Goal: Information Seeking & Learning: Learn about a topic

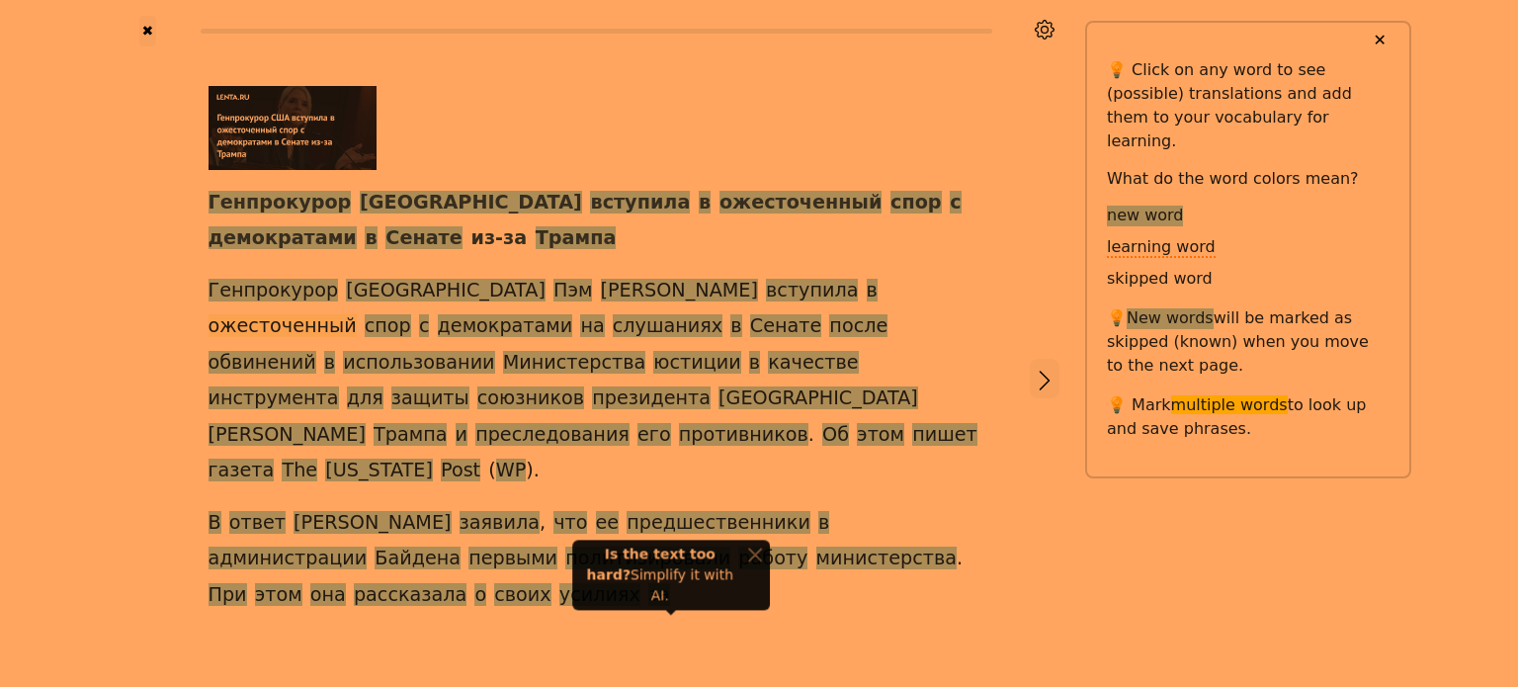
click at [357, 314] on span "ожесточенный" at bounding box center [283, 326] width 148 height 25
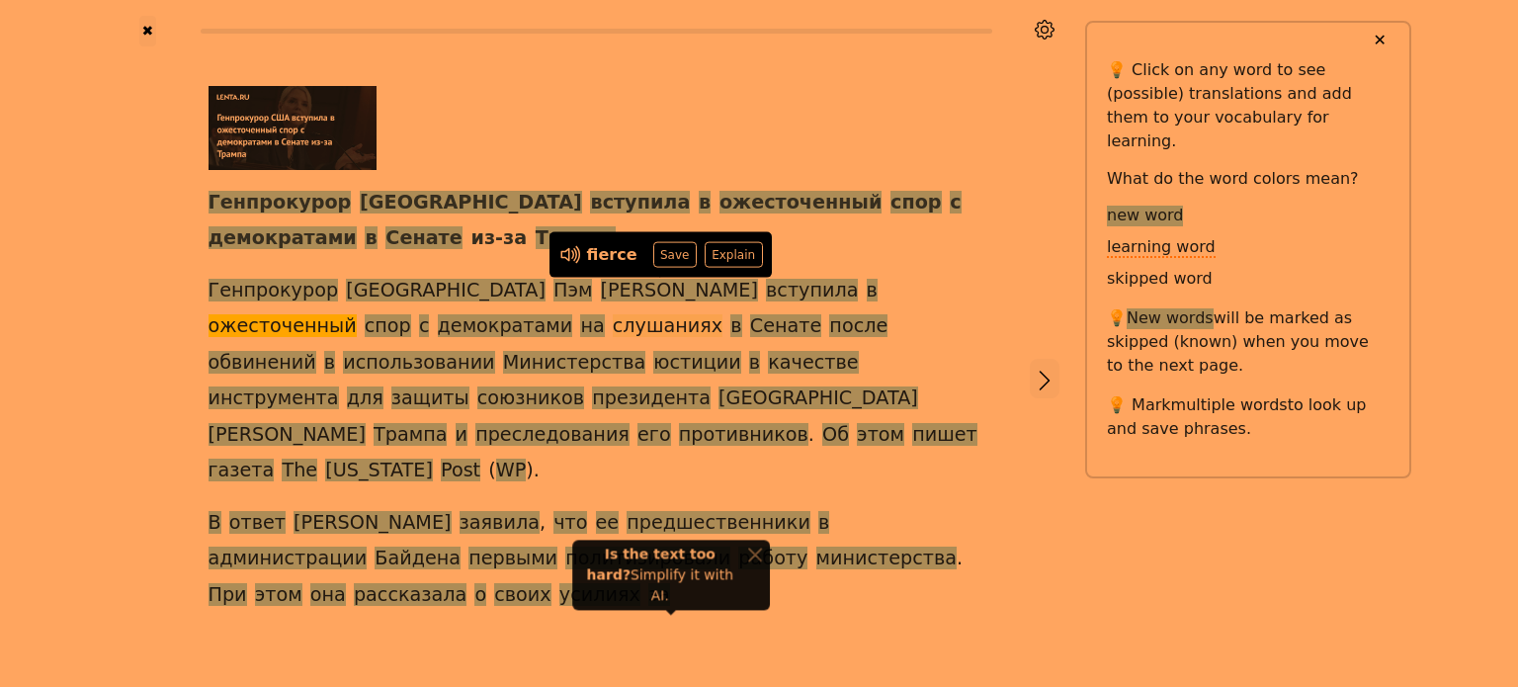
drag, startPoint x: 0, startPoint y: 335, endPoint x: 245, endPoint y: 338, distance: 245.2
click at [8, 338] on div "✖ Генпрокурор США вступила в ожесточенный спор с демократами в Сенате из-за Тра…" at bounding box center [759, 391] width 1518 height 782
click at [1026, 331] on div at bounding box center [1045, 378] width 82 height 664
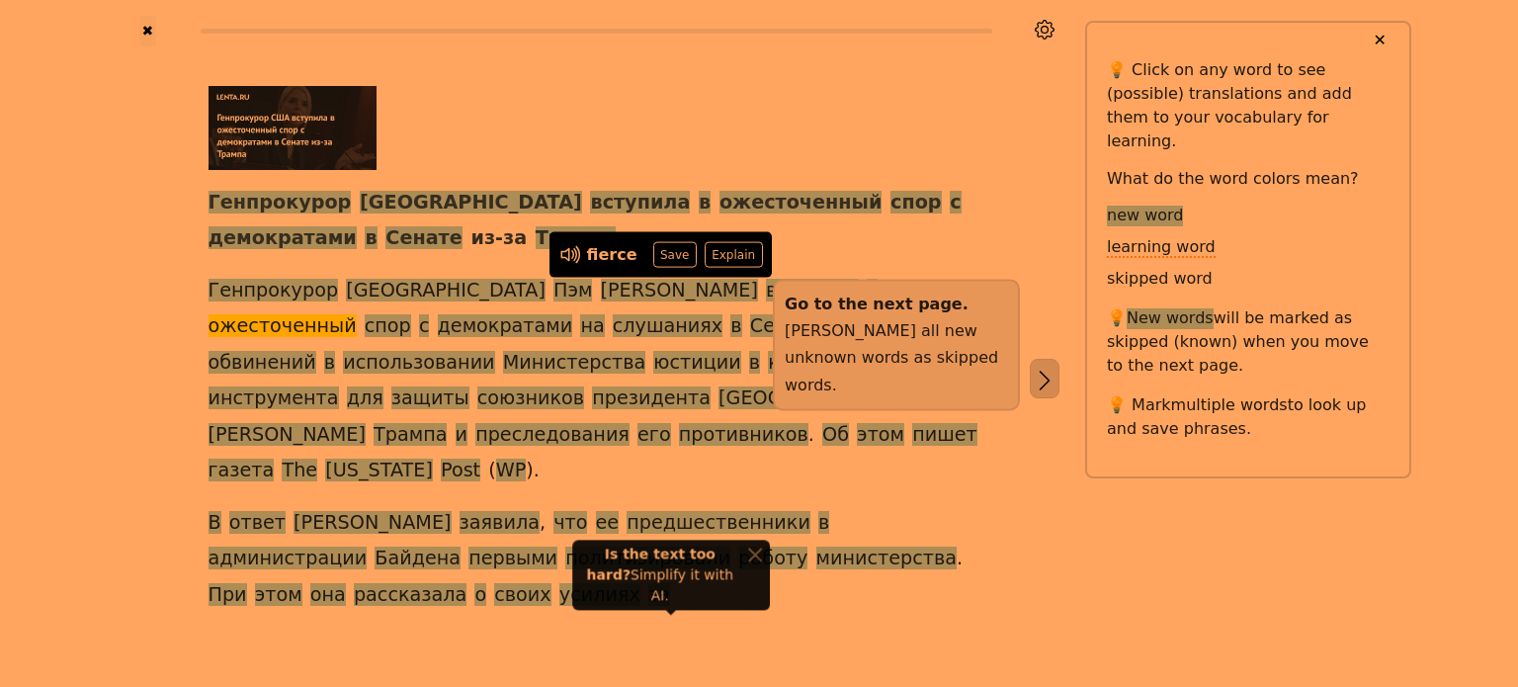
click at [1059, 359] on button "button" at bounding box center [1045, 379] width 30 height 40
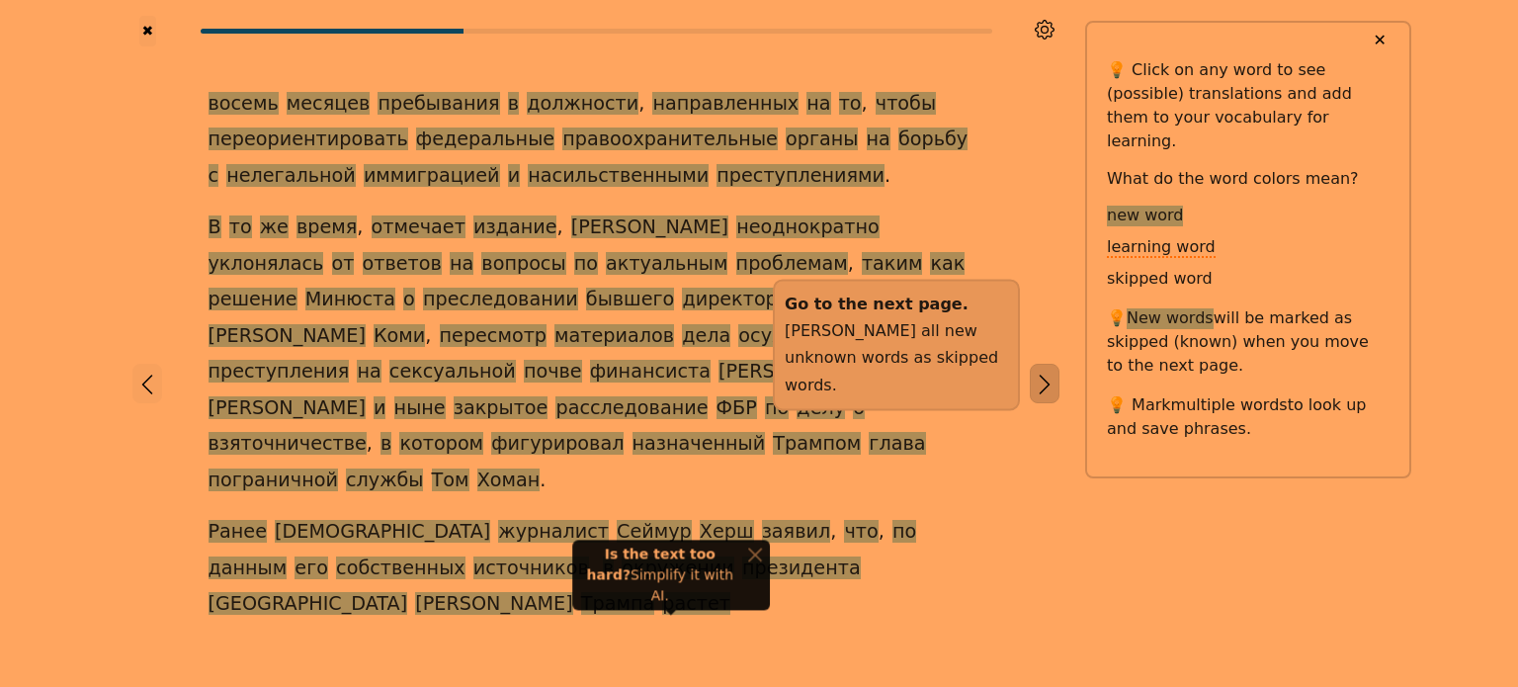
click at [1055, 373] on icon "button" at bounding box center [1045, 385] width 24 height 24
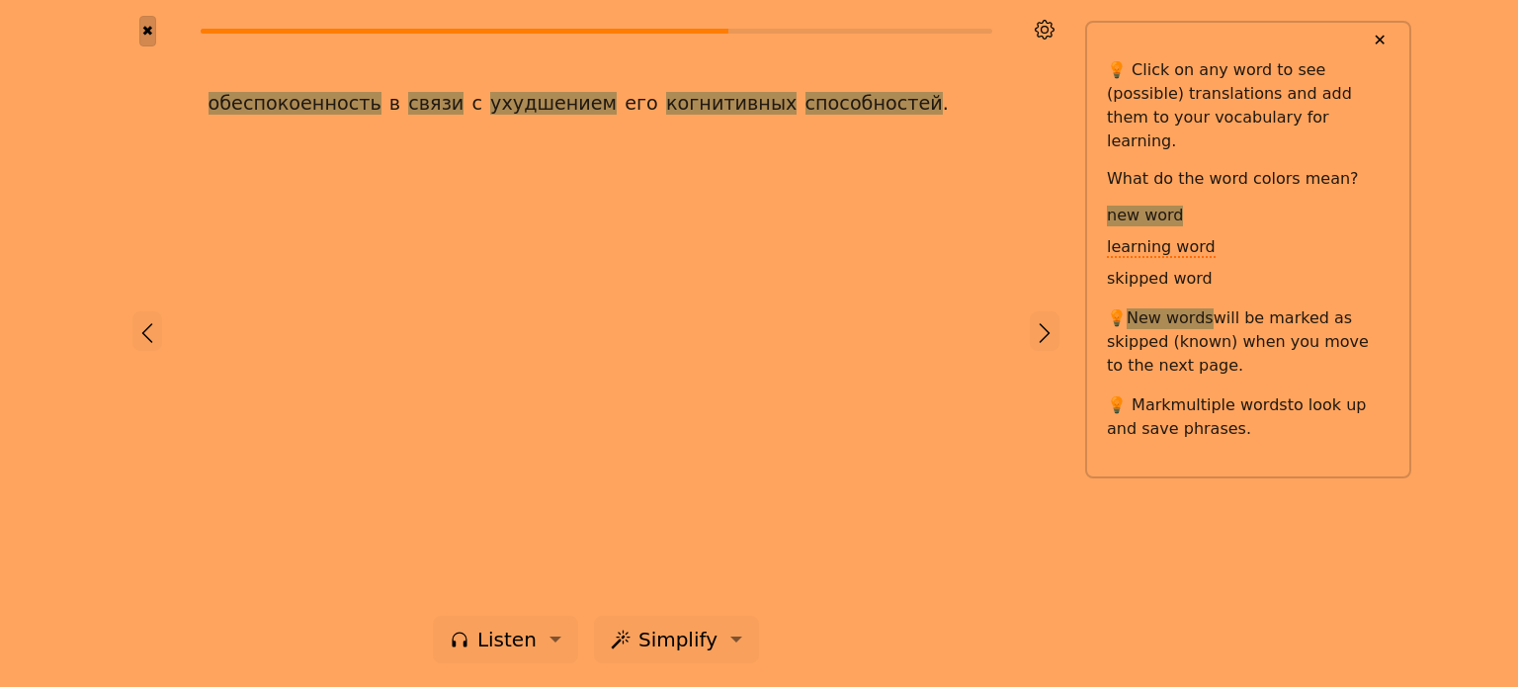
click at [146, 29] on button "✖" at bounding box center [147, 31] width 17 height 31
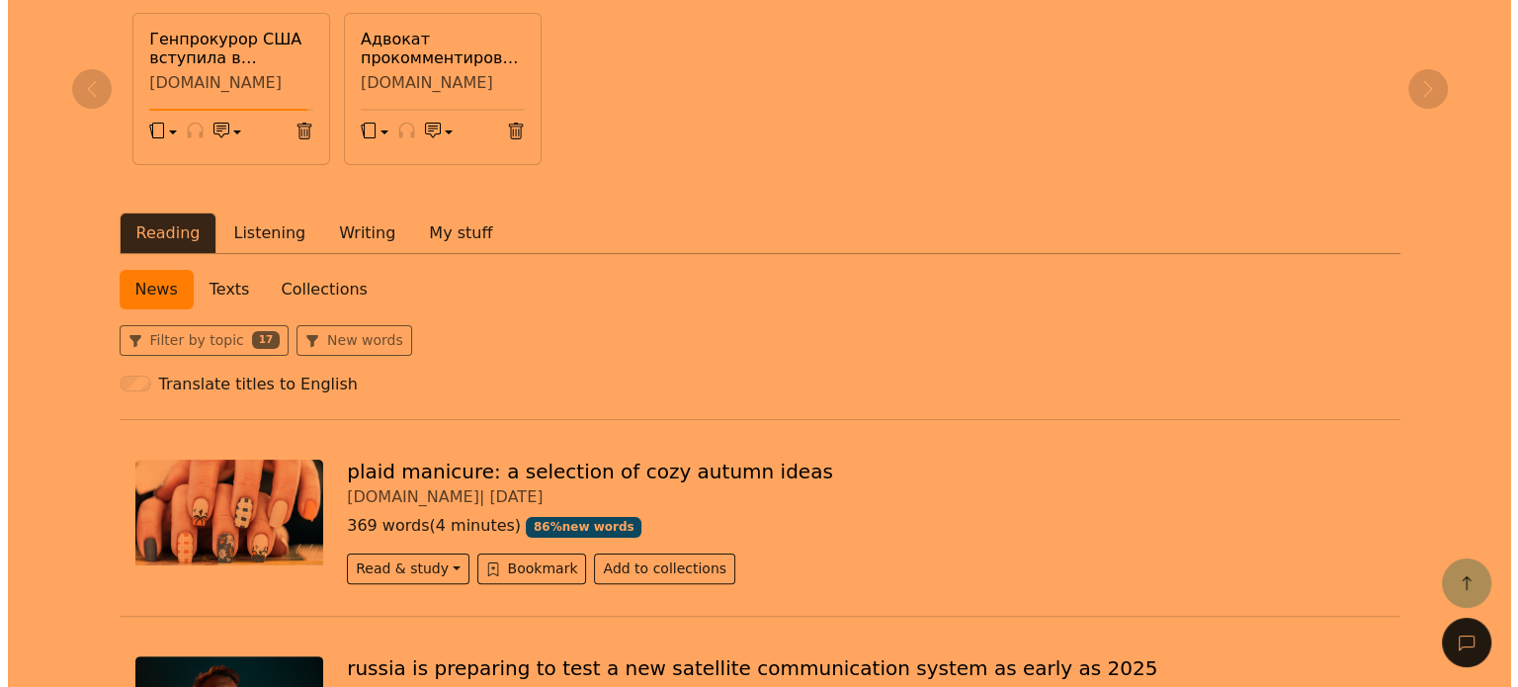
scroll to position [395, 0]
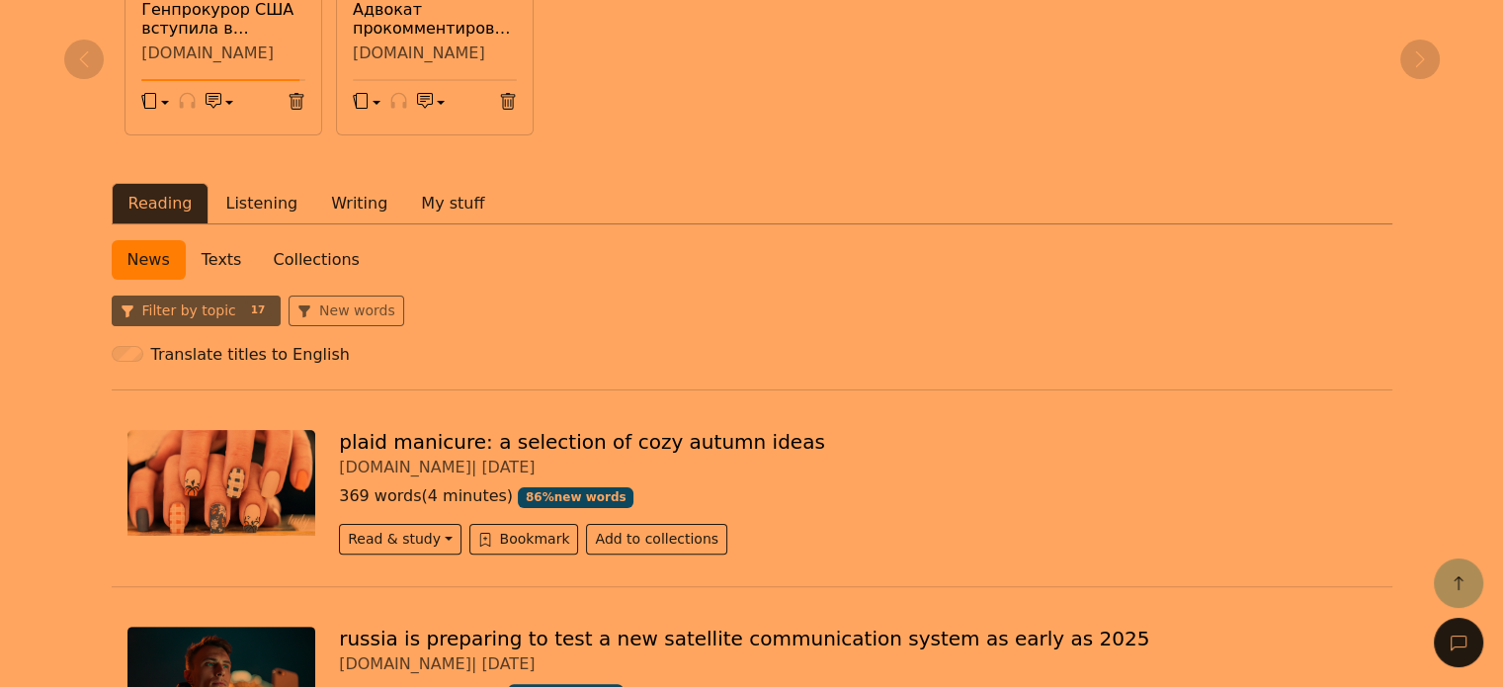
click at [223, 308] on button "Filter by topic 17" at bounding box center [197, 311] width 170 height 31
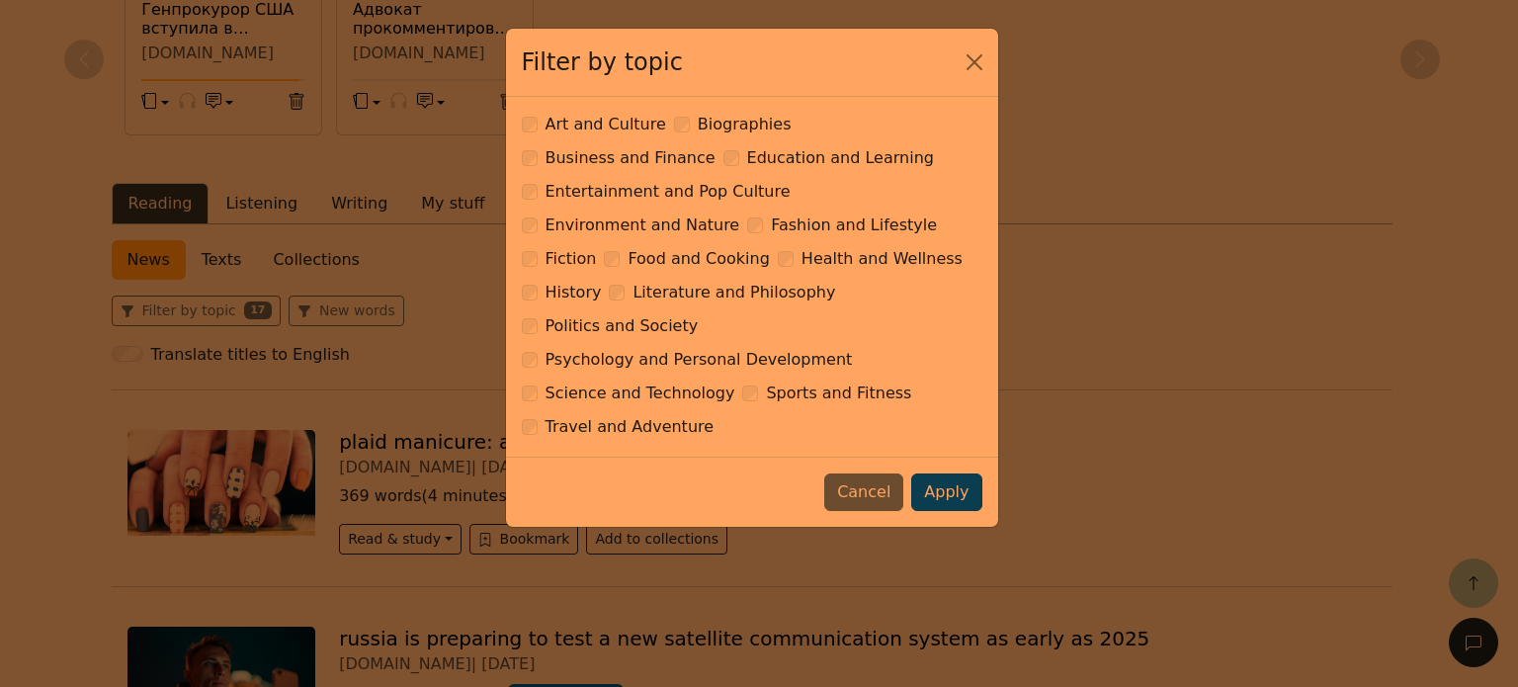
click at [925, 473] on button "Apply" at bounding box center [946, 492] width 70 height 38
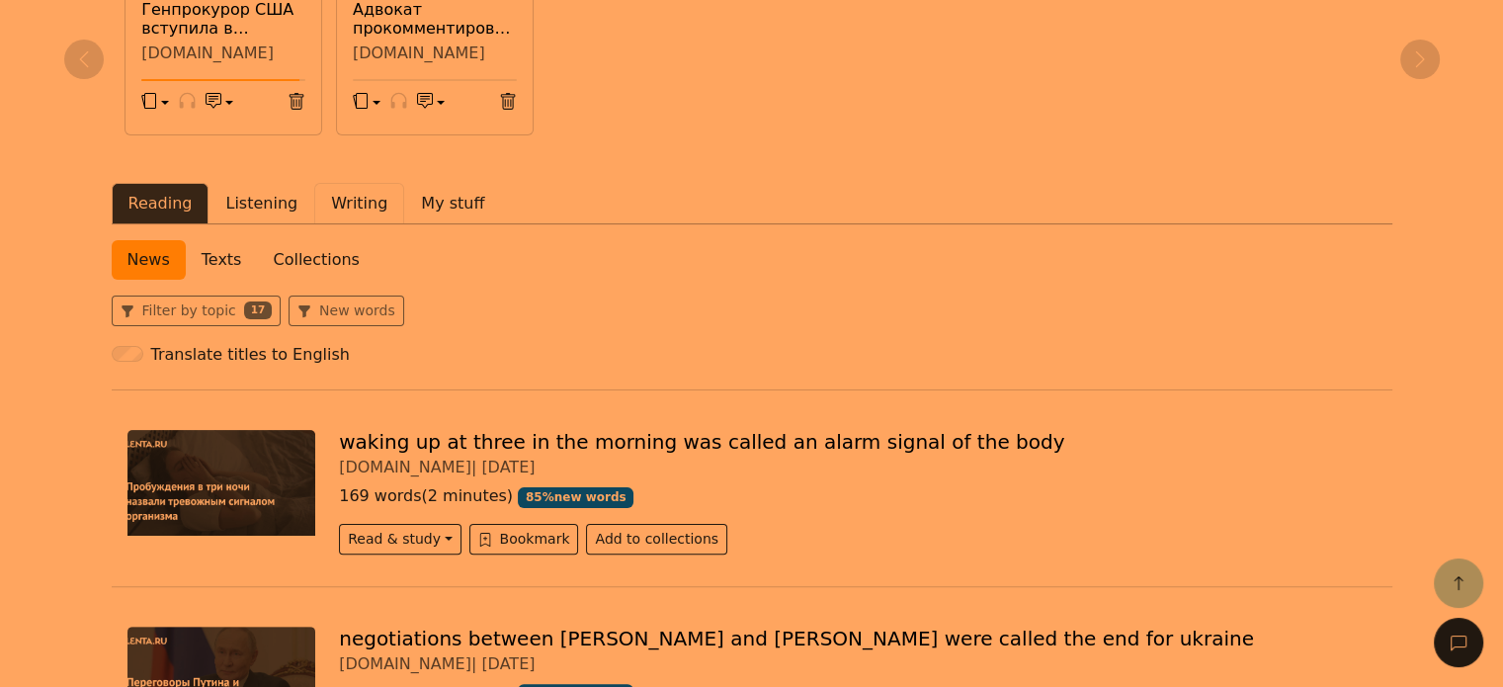
click at [341, 217] on button "Writing" at bounding box center [359, 204] width 90 height 42
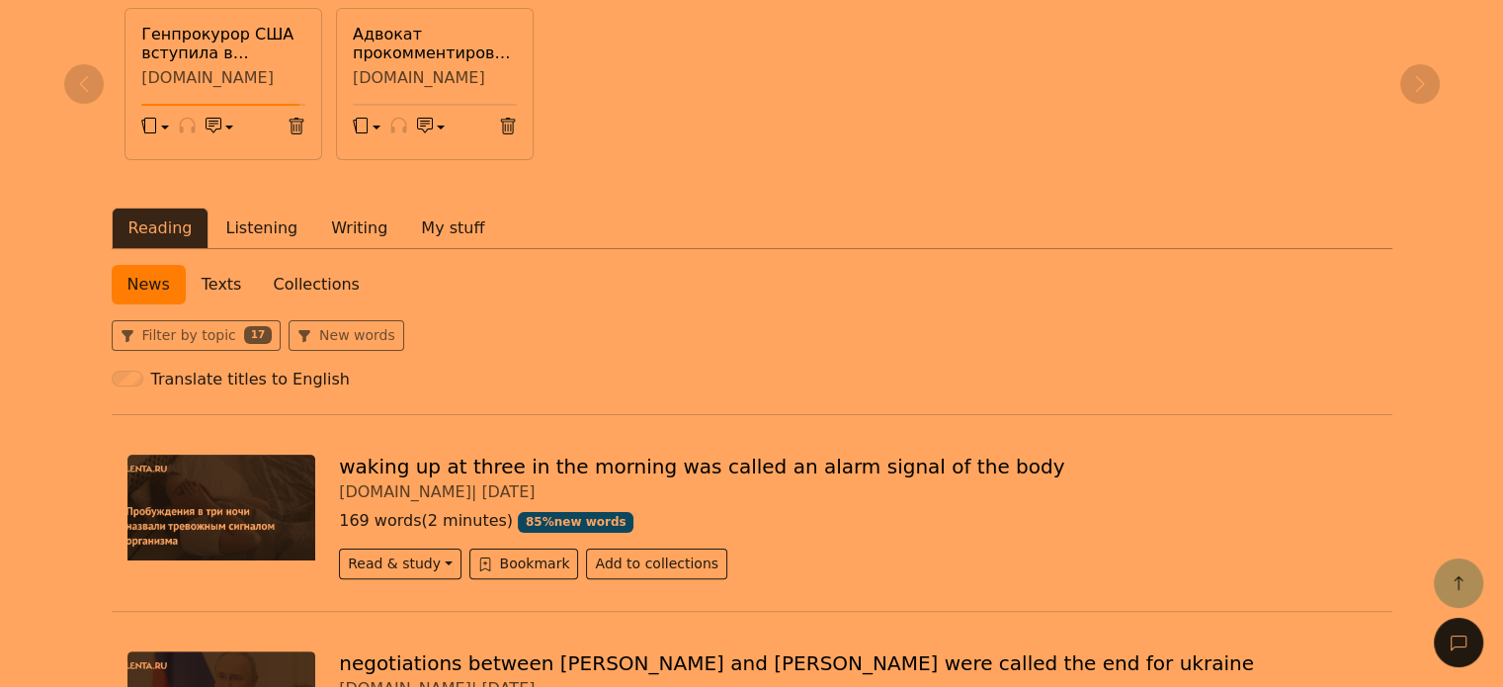
scroll to position [450, 0]
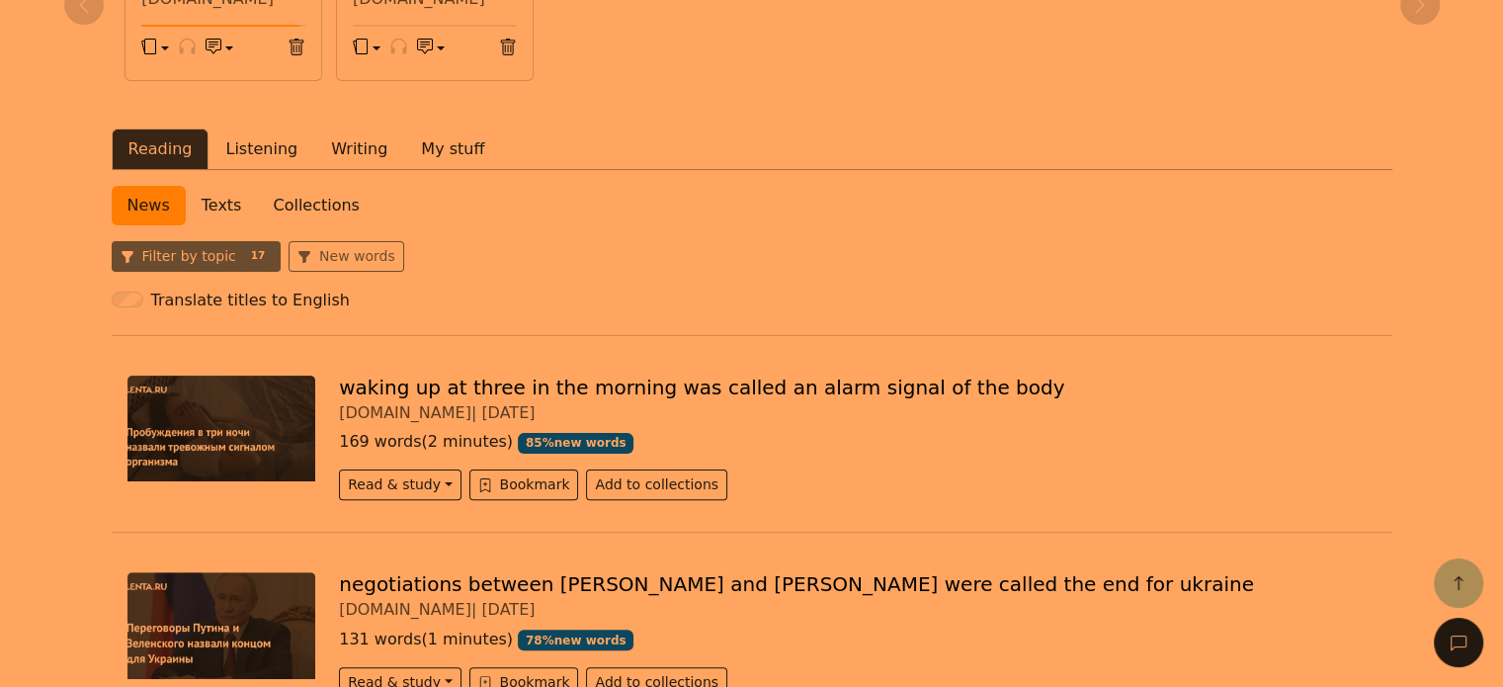
click at [229, 252] on button "Filter by topic 17" at bounding box center [197, 256] width 170 height 31
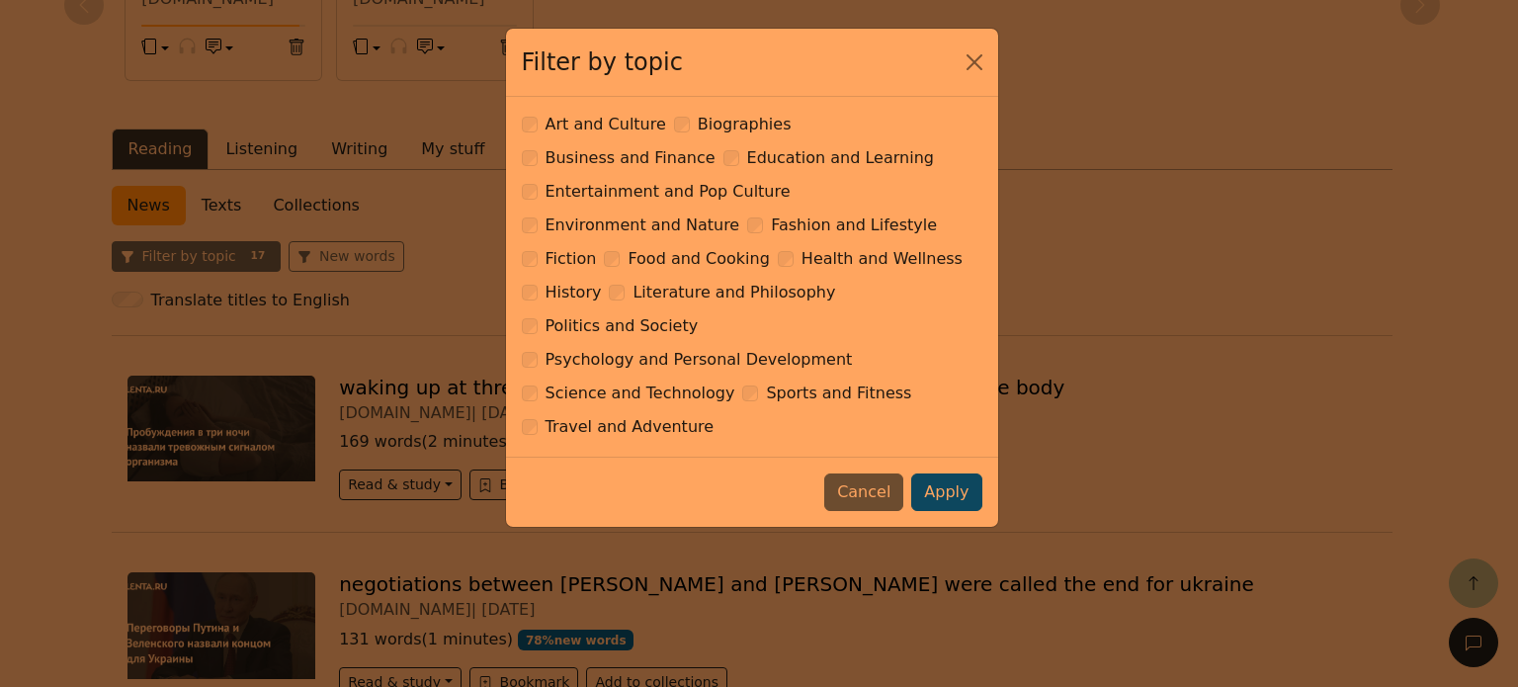
click at [229, 252] on div "Filter by topic Art and Culture Biographies Business and Finance Education and …" at bounding box center [759, 343] width 1518 height 687
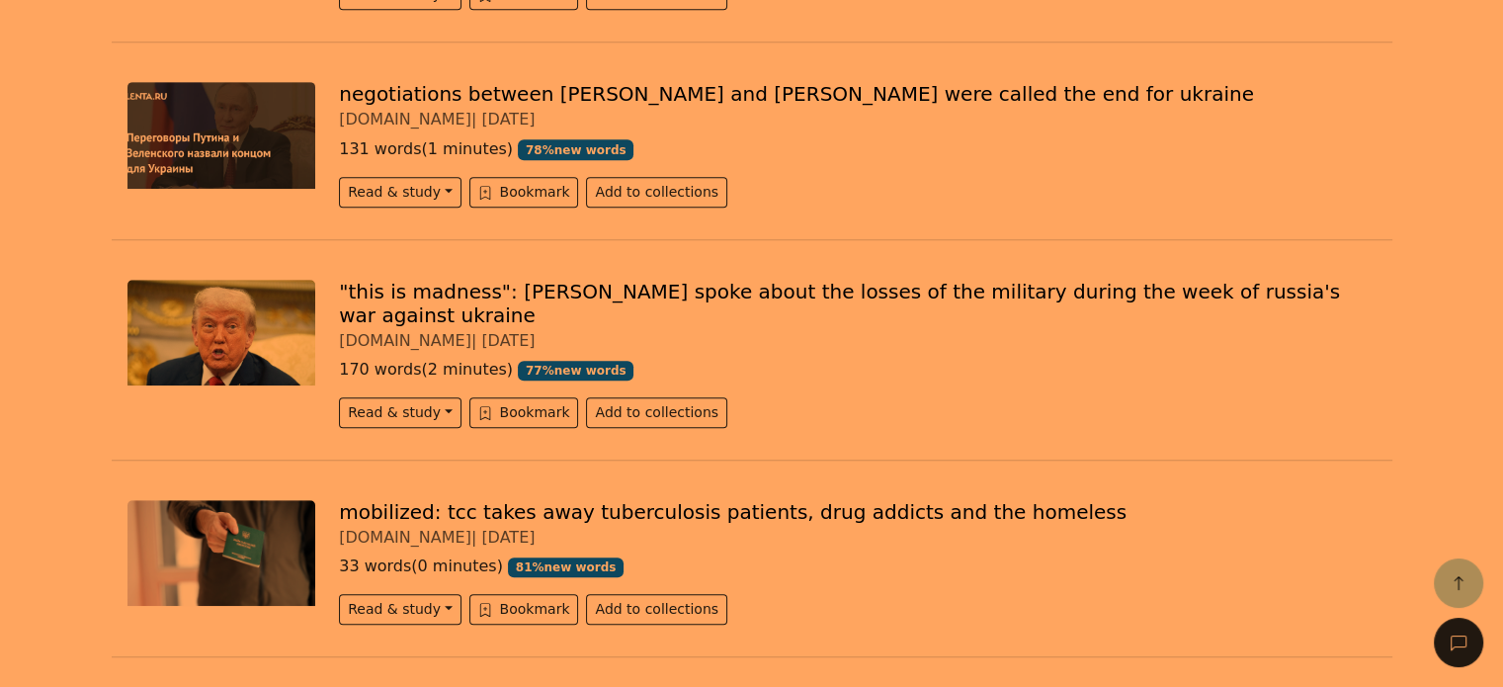
scroll to position [1186, 0]
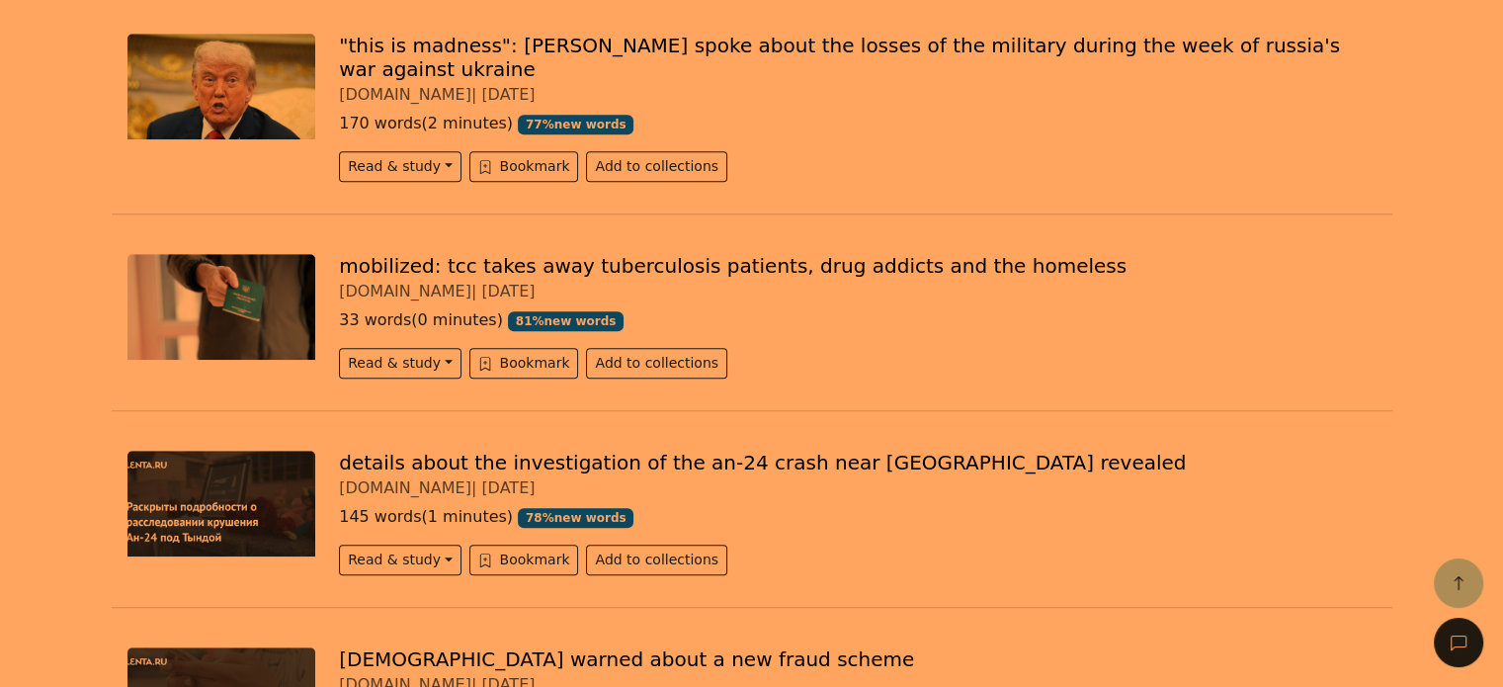
click at [204, 291] on img at bounding box center [222, 307] width 189 height 106
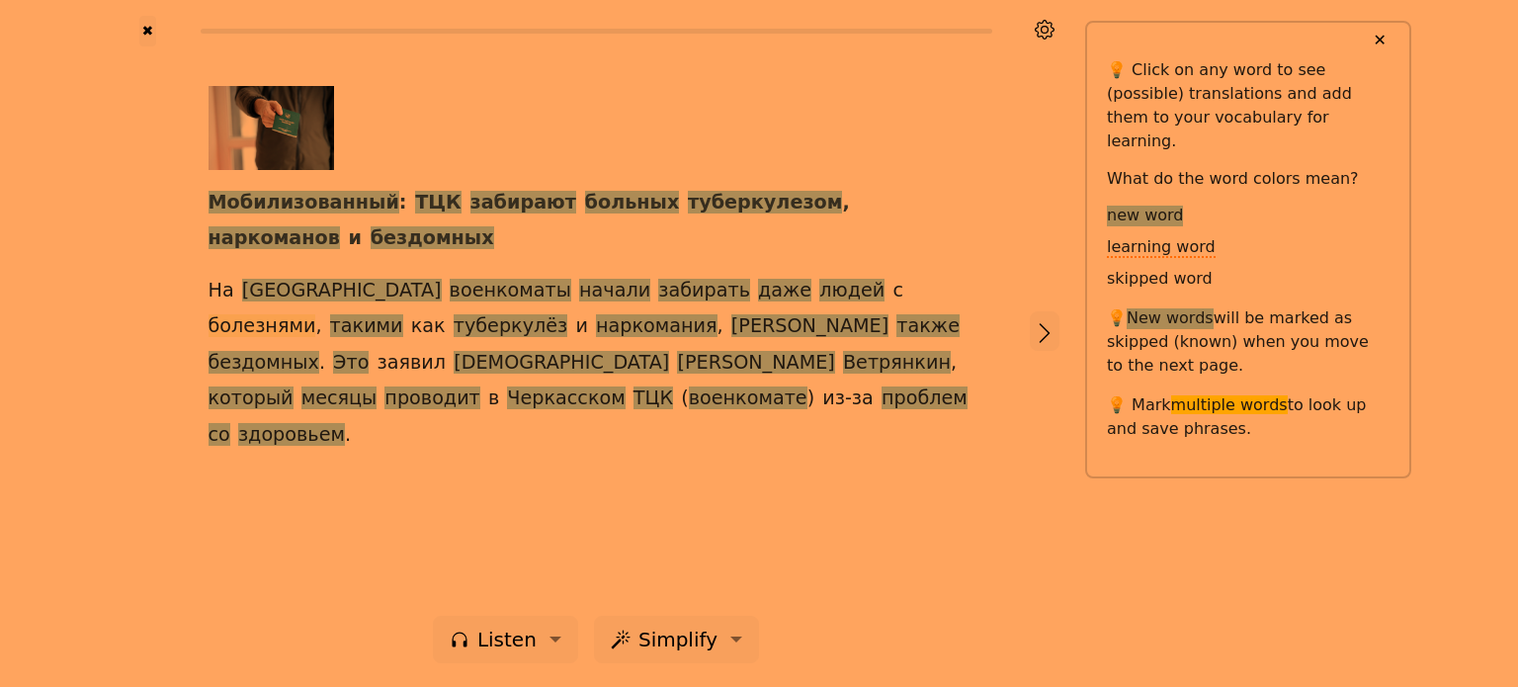
click at [316, 314] on span "болезнями" at bounding box center [263, 326] width 108 height 25
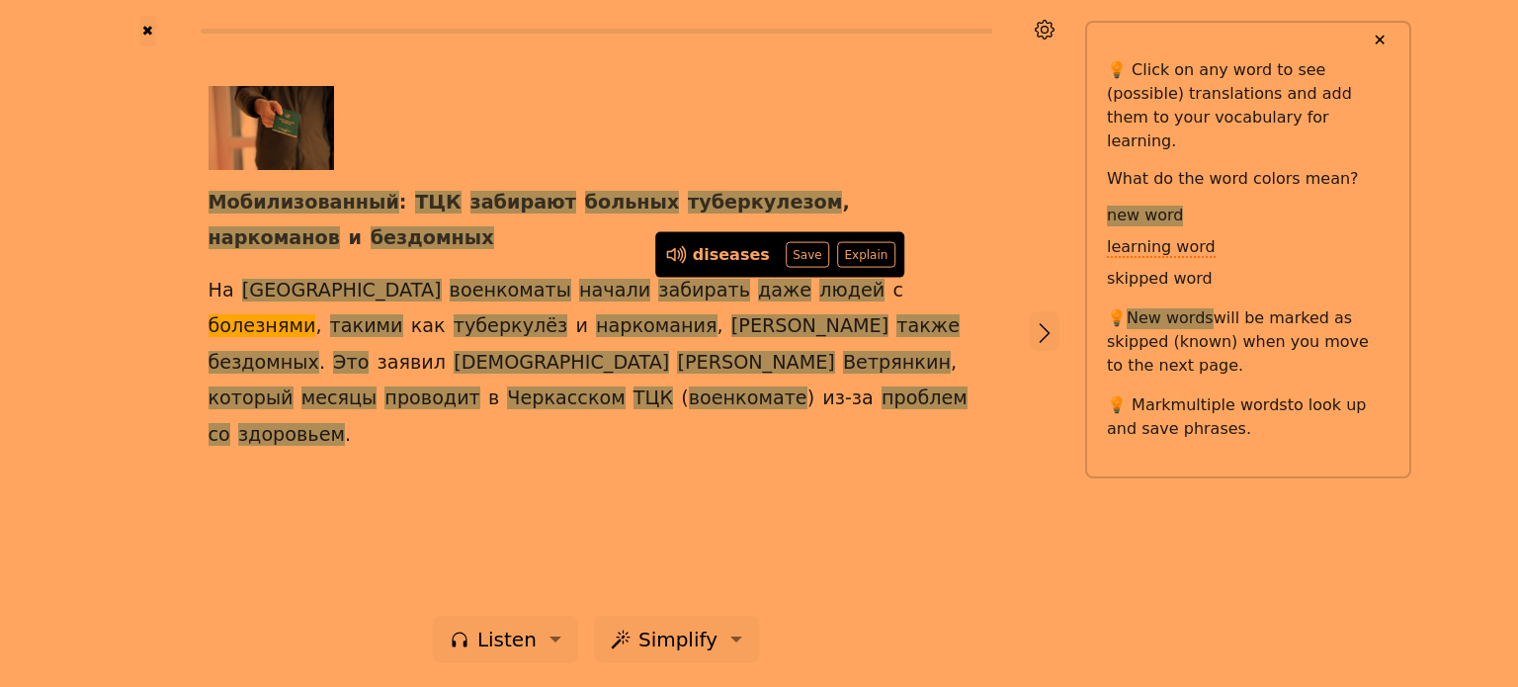
click at [957, 215] on div "Мобилизованный : ТЦК забирают больных туберкулезом , наркоманов и бездомных На …" at bounding box center [597, 269] width 776 height 367
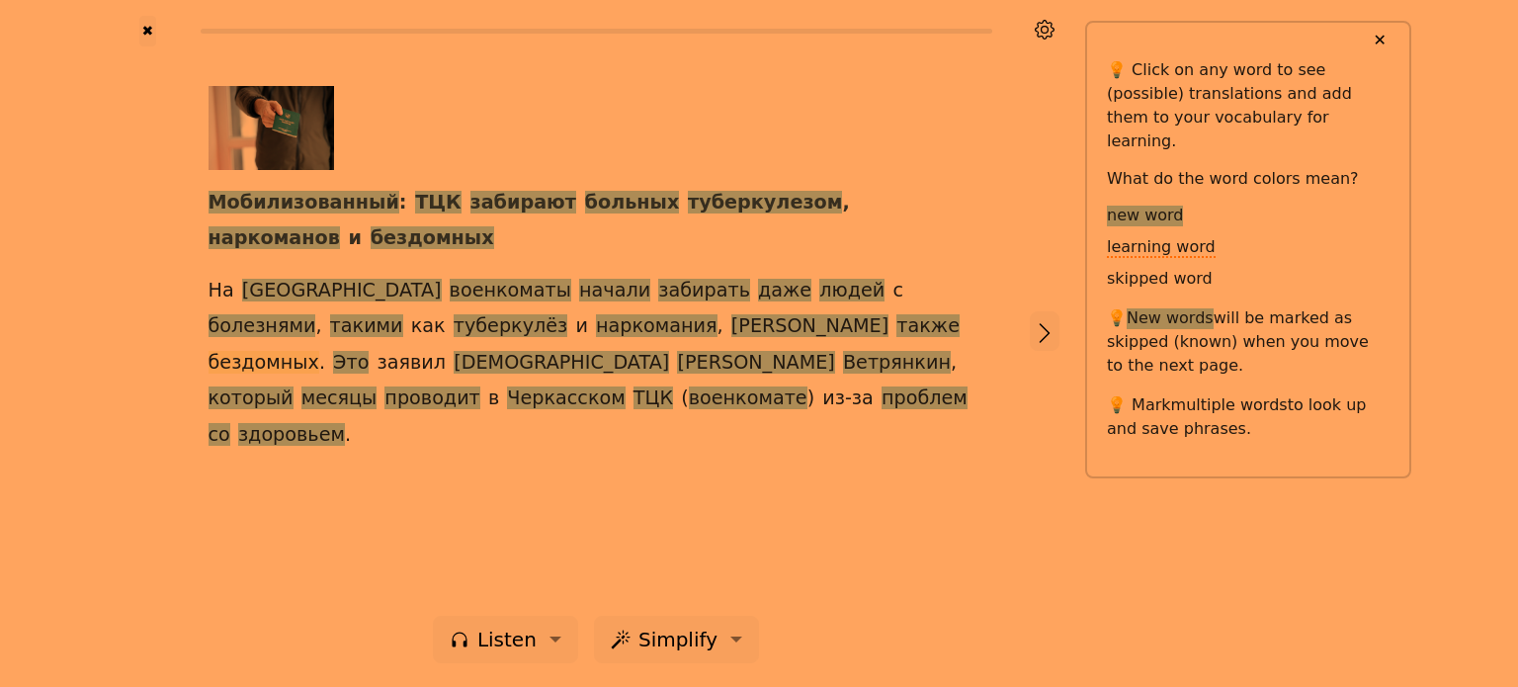
click at [319, 351] on span "бездомных" at bounding box center [264, 363] width 111 height 25
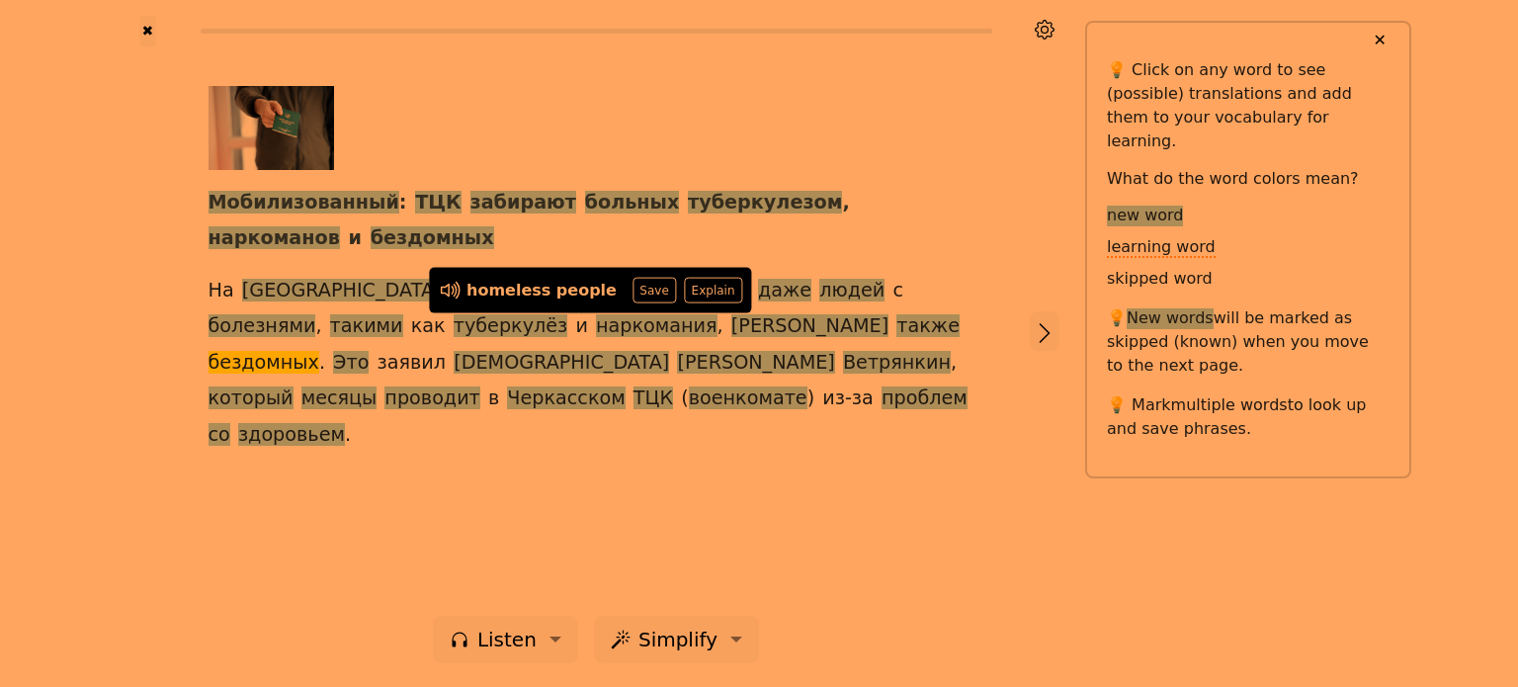
click at [900, 201] on div "Мобилизованный : ТЦК забирают больных туберкулезом , наркоманов и бездомных На …" at bounding box center [597, 269] width 776 height 367
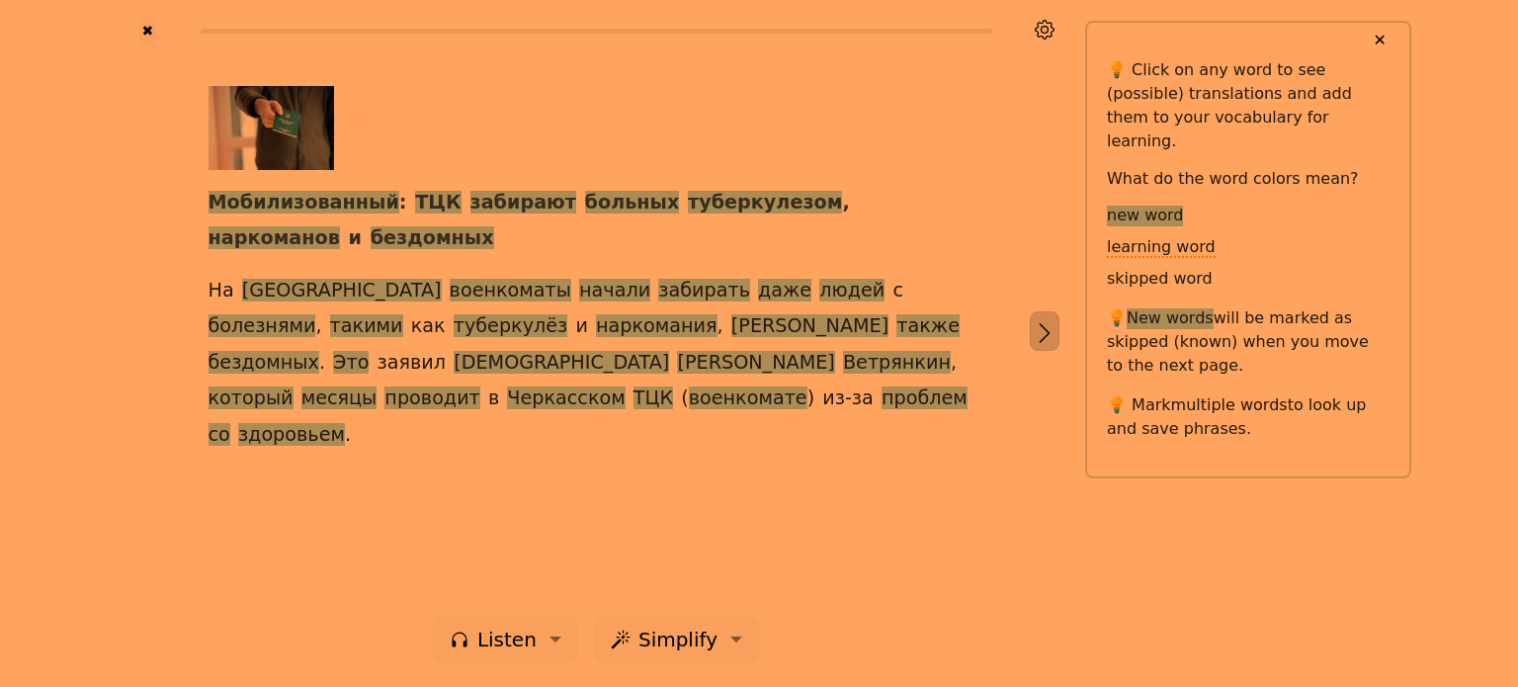
click at [1058, 327] on button "button" at bounding box center [1045, 331] width 30 height 40
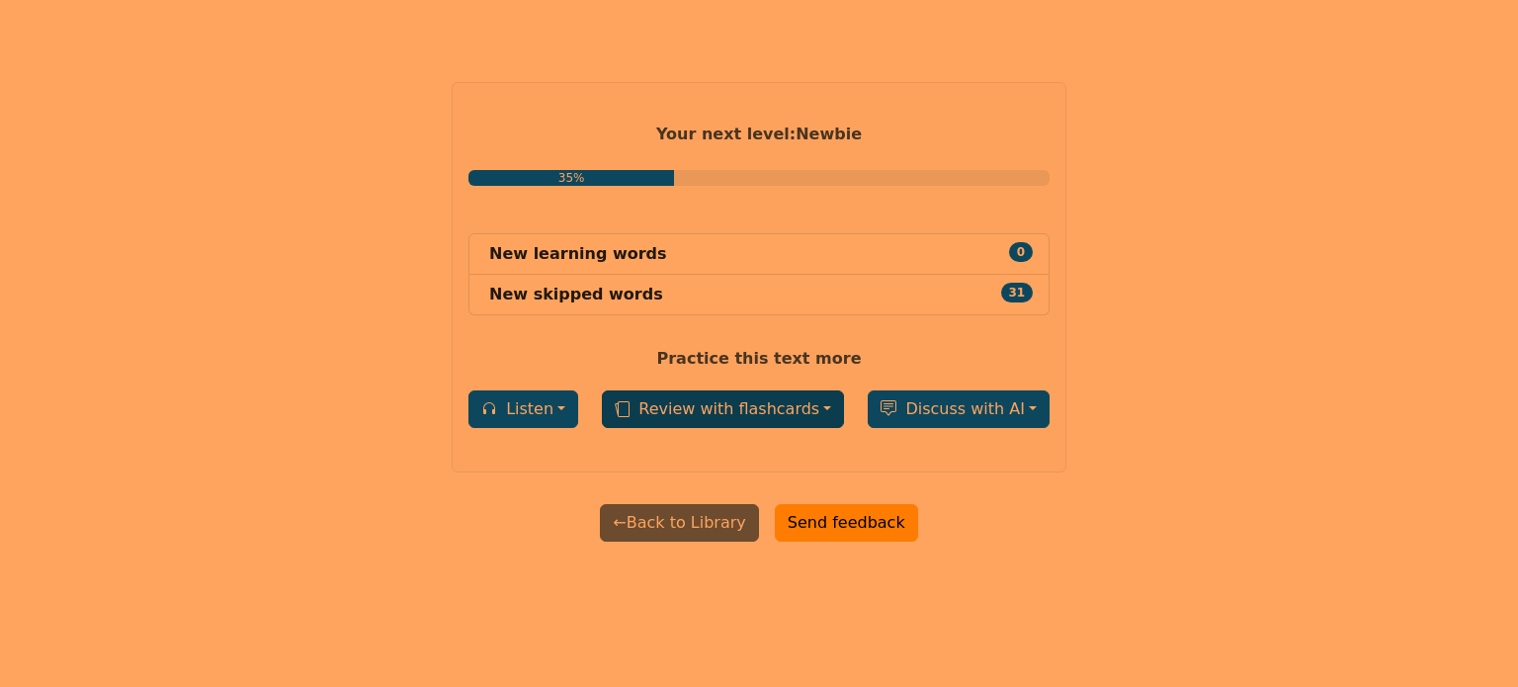
click at [790, 410] on button "Review with flashcards" at bounding box center [723, 409] width 242 height 38
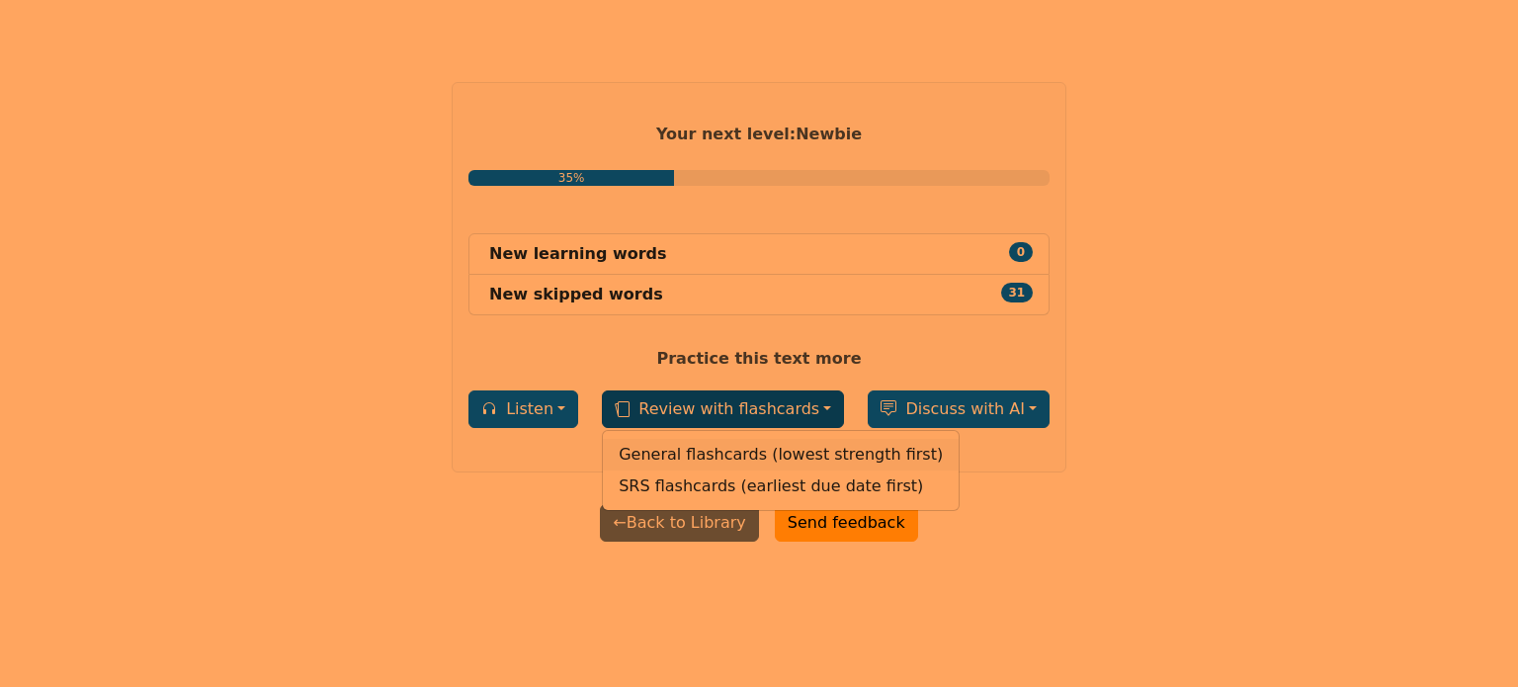
click at [789, 452] on link "General flashcards (lowest strength first)" at bounding box center [781, 455] width 356 height 32
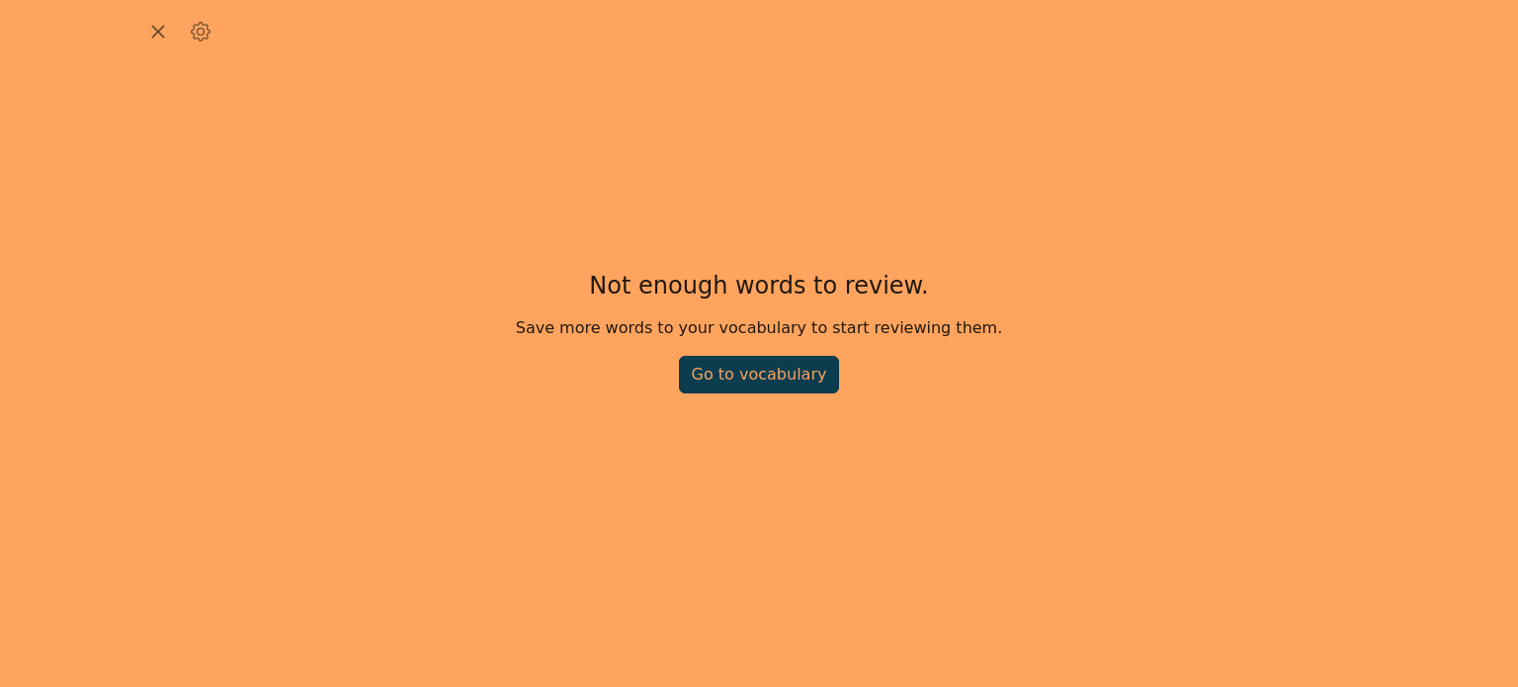
click at [776, 376] on link "Go to vocabulary" at bounding box center [759, 375] width 161 height 38
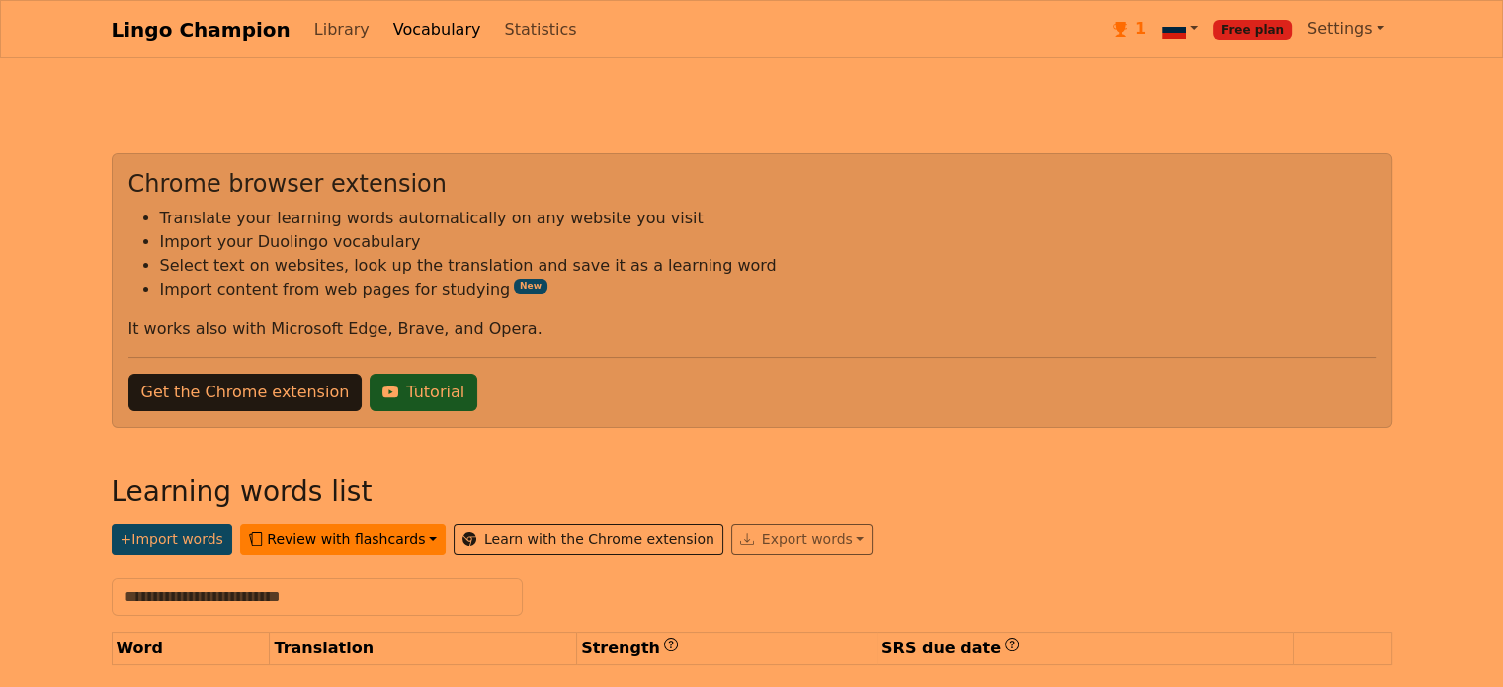
click at [171, 34] on link "Lingo Champion" at bounding box center [201, 30] width 179 height 40
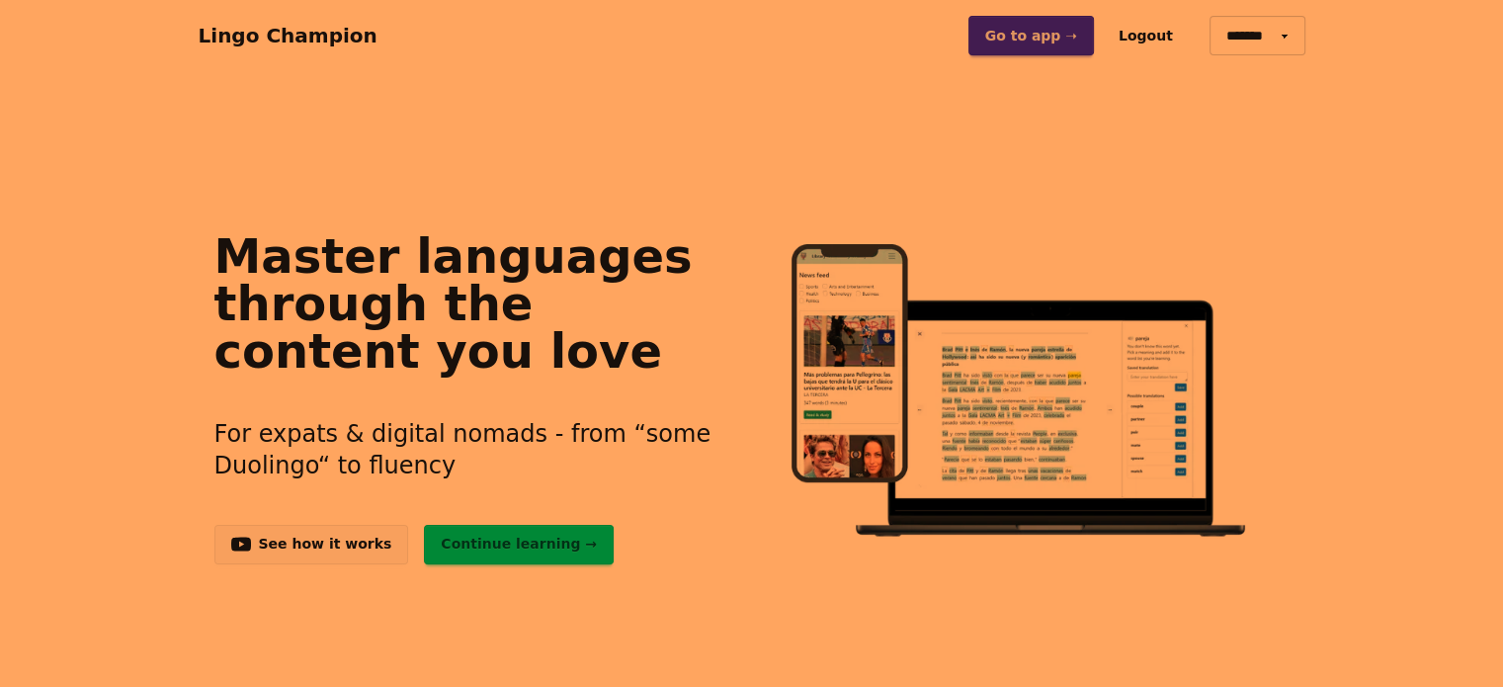
drag, startPoint x: 0, startPoint y: 0, endPoint x: 34, endPoint y: 3, distance: 33.7
